Goal: Transaction & Acquisition: Purchase product/service

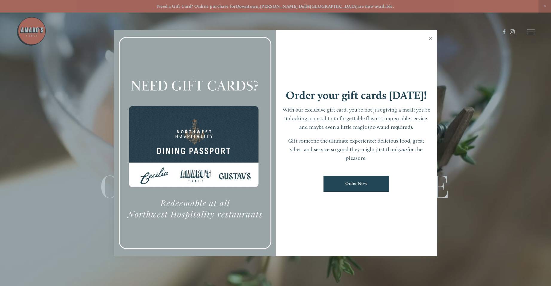
click at [430, 39] on link "Close" at bounding box center [430, 39] width 12 height 17
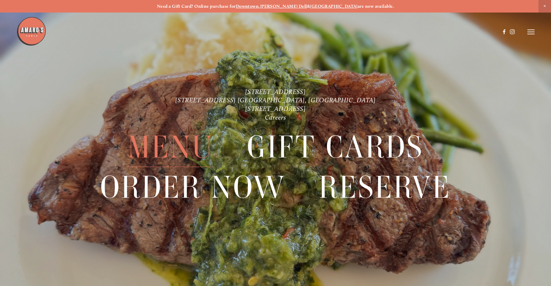
click at [189, 147] on span "Menu" at bounding box center [171, 148] width 86 height 40
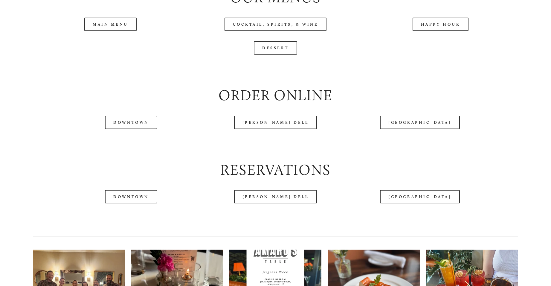
scroll to position [707, 0]
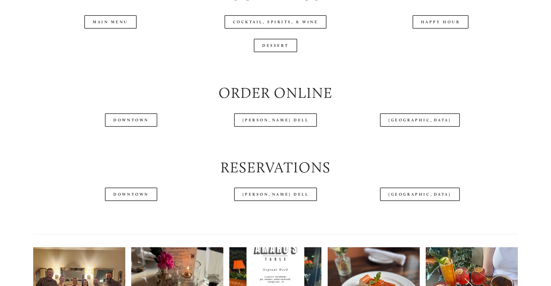
click at [112, 42] on header "Menu Order Now Visit Gallery 0" at bounding box center [274, 17] width 517 height 64
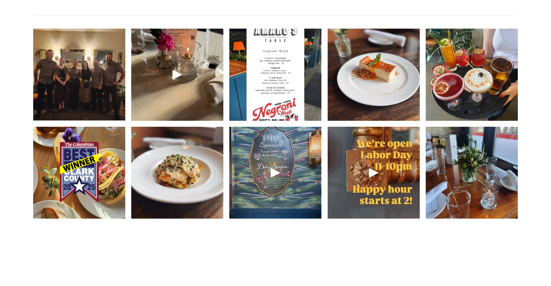
scroll to position [928, 0]
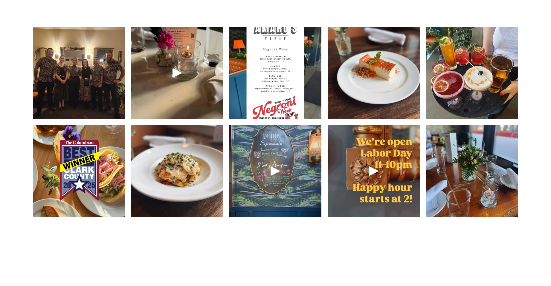
click at [81, 93] on img at bounding box center [79, 73] width 123 height 92
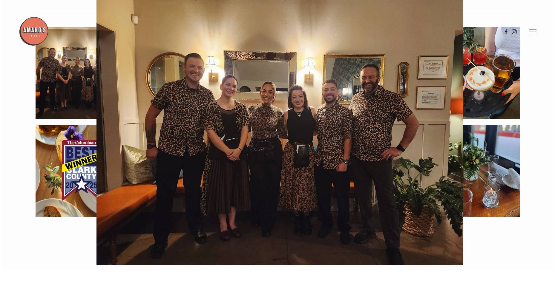
scroll to position [913, 0]
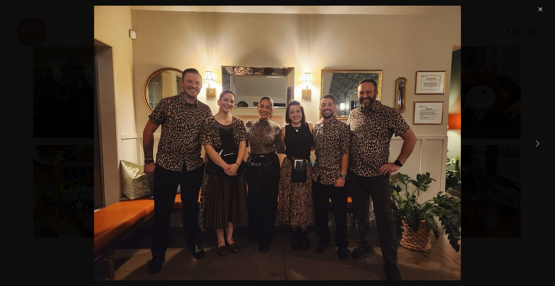
click at [536, 143] on link "Next Item" at bounding box center [537, 143] width 13 height 13
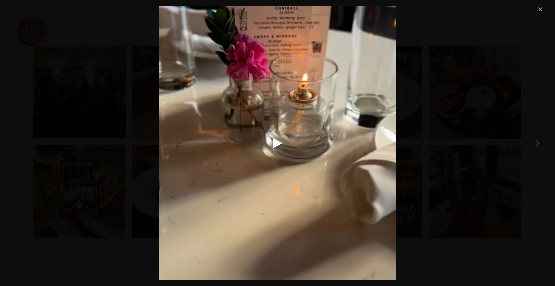
click at [536, 143] on link "Next Item" at bounding box center [537, 143] width 13 height 13
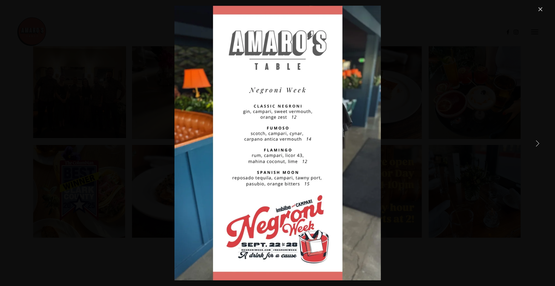
click at [536, 143] on link "Next Item" at bounding box center [537, 143] width 13 height 13
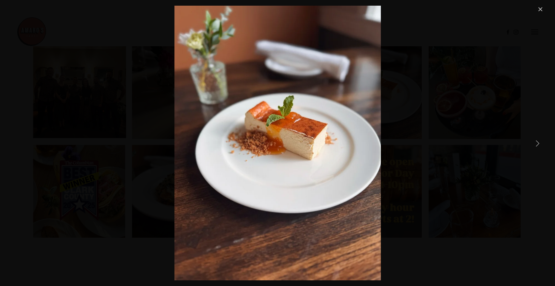
click at [536, 143] on link "Next Item" at bounding box center [537, 143] width 13 height 13
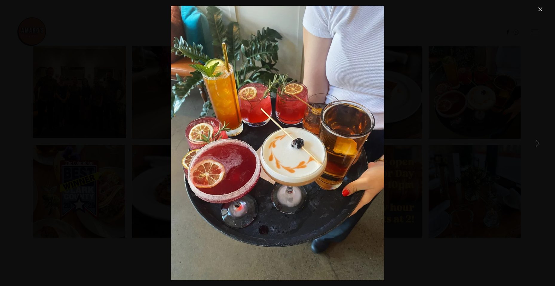
click at [536, 143] on link "Next Item" at bounding box center [537, 143] width 13 height 13
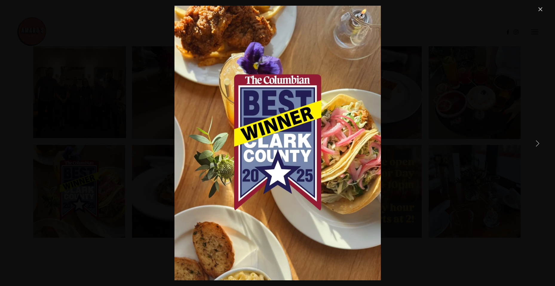
click at [536, 143] on link "Next Item" at bounding box center [537, 143] width 13 height 13
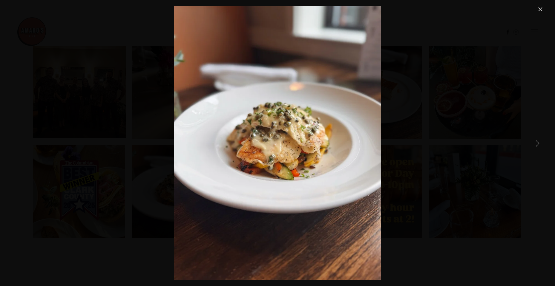
click at [536, 143] on link "Next Item" at bounding box center [537, 143] width 13 height 13
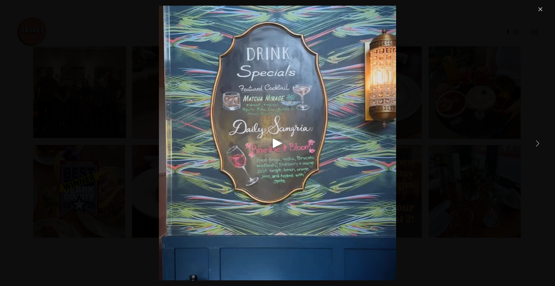
click at [536, 143] on link "Next Item" at bounding box center [537, 143] width 13 height 13
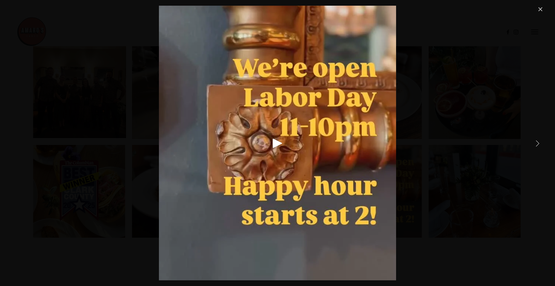
click at [536, 143] on link "Next Item" at bounding box center [537, 143] width 13 height 13
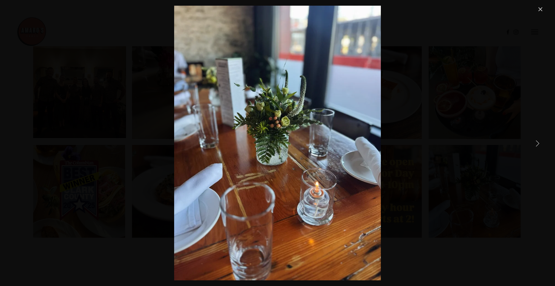
click at [536, 143] on link "Next Item" at bounding box center [537, 143] width 13 height 13
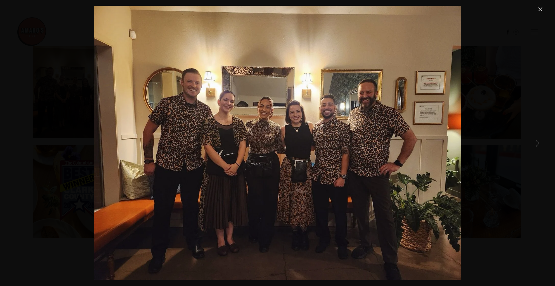
click at [536, 143] on link "Next Item" at bounding box center [537, 143] width 13 height 13
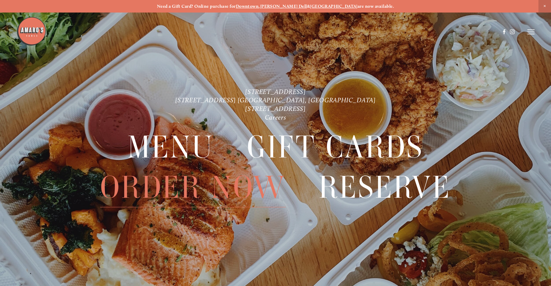
click at [235, 190] on span "Order Now" at bounding box center [192, 188] width 185 height 40
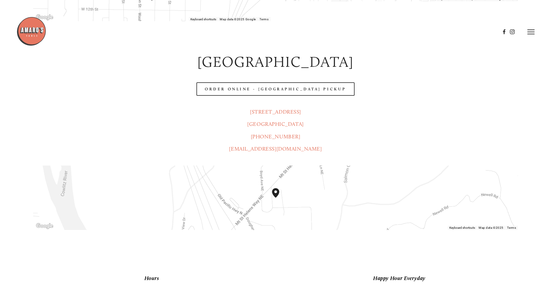
scroll to position [305, 0]
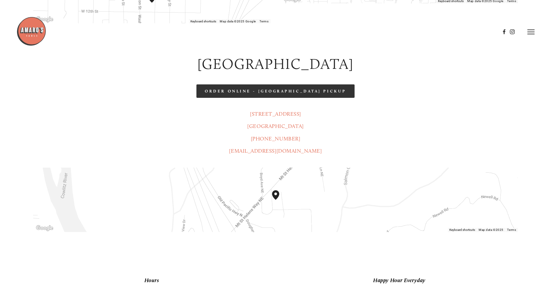
click at [300, 85] on link "Order Online - Castle Rock Pickup" at bounding box center [275, 91] width 158 height 13
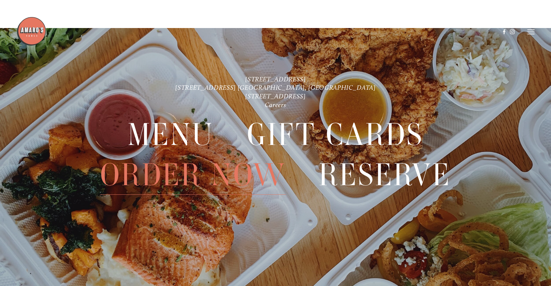
scroll to position [1150, 0]
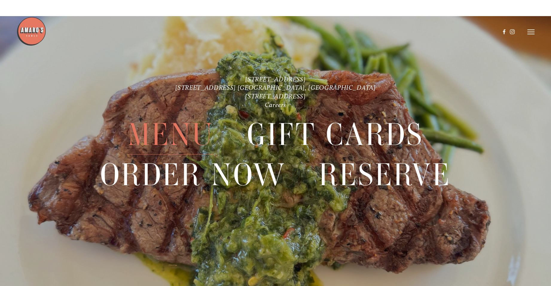
click at [190, 136] on span "Menu" at bounding box center [171, 135] width 86 height 40
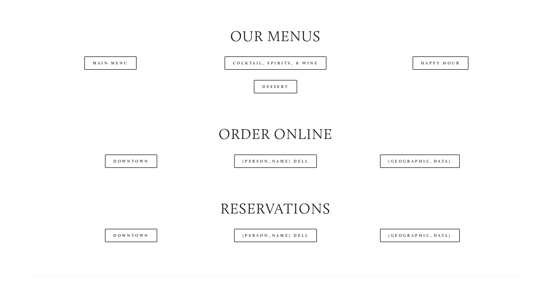
scroll to position [670, 0]
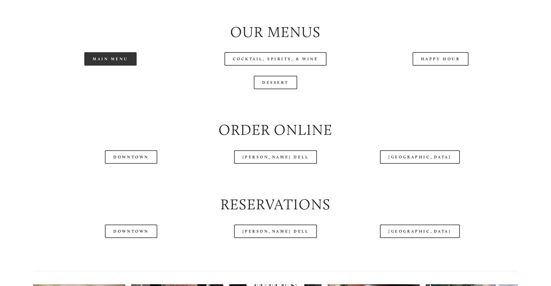
click at [107, 66] on link "Main Menu" at bounding box center [110, 58] width 52 height 13
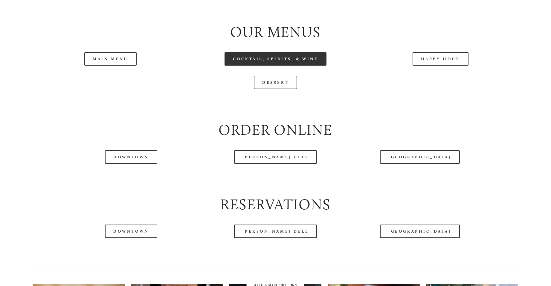
click at [285, 66] on link "Cocktail, Spirits, & Wine" at bounding box center [275, 58] width 102 height 13
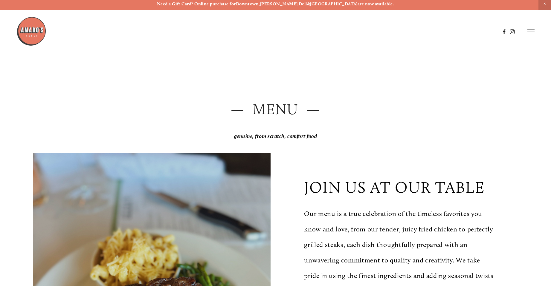
scroll to position [0, 0]
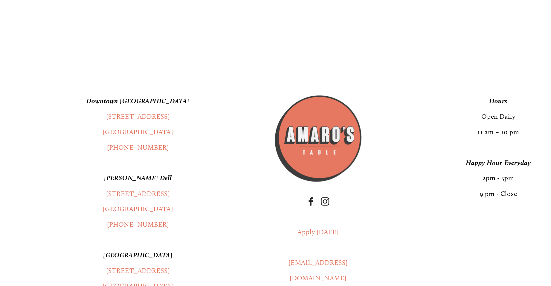
scroll to position [791, 0]
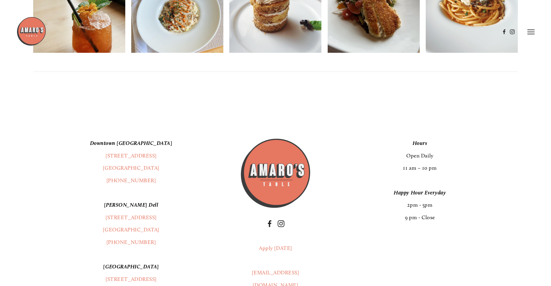
click at [424, 157] on div "Hours Open Daily 11 am – 10 pm Happy Hour Everyday 2pm - 5pm 9 pm - Close" at bounding box center [419, 180] width 196 height 87
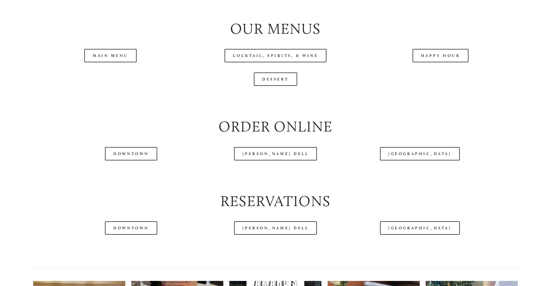
scroll to position [683, 0]
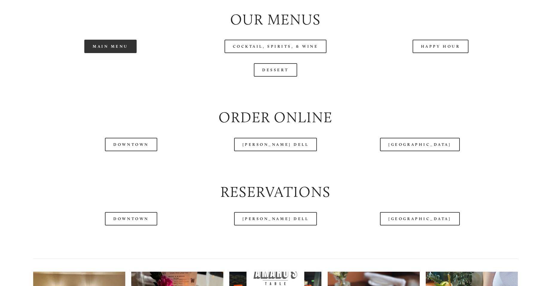
click at [106, 53] on link "Main Menu" at bounding box center [110, 46] width 52 height 13
